Goal: Ask a question

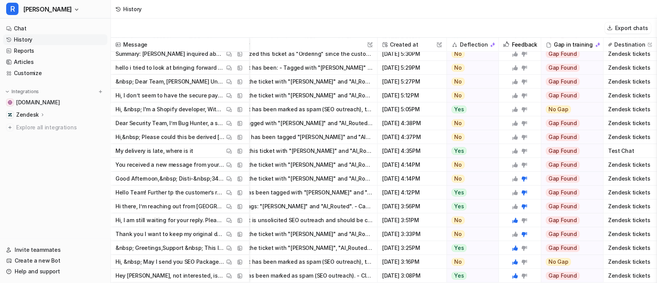
scroll to position [88, 40]
click at [31, 23] on nav "Chat History Reports Articles Customize Integrations swyfthome.com Zendesk Over…" at bounding box center [55, 129] width 110 height 218
click at [29, 26] on link "Chat" at bounding box center [55, 28] width 104 height 11
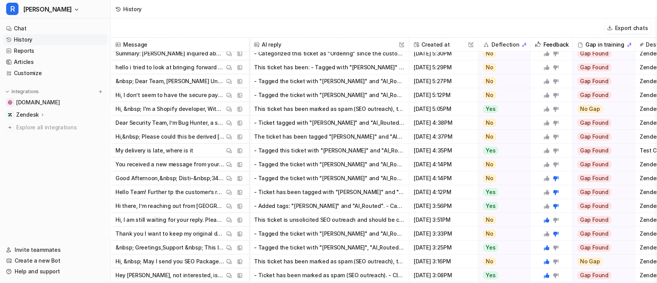
click at [547, 109] on icon at bounding box center [546, 108] width 5 height 5
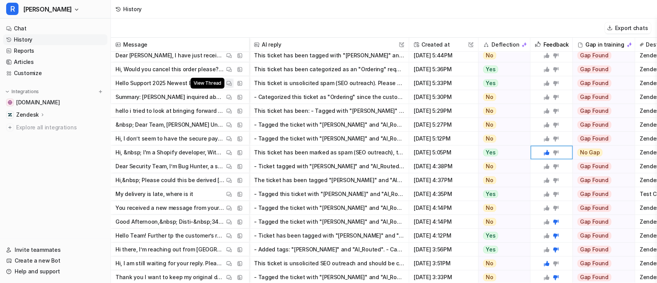
click at [231, 85] on img at bounding box center [228, 83] width 5 height 6
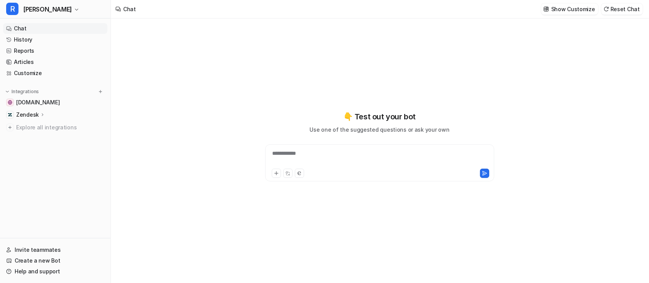
type textarea "**********"
